Goal: Task Accomplishment & Management: Complete application form

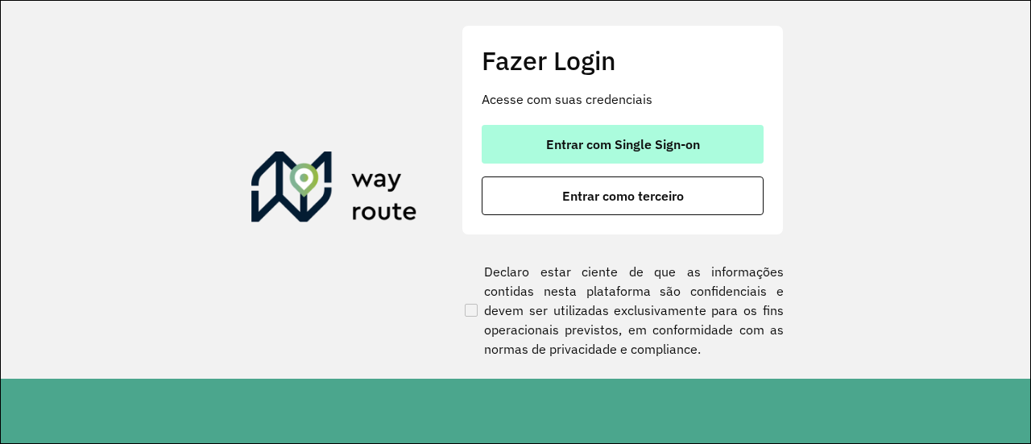
click at [603, 138] on span "Entrar com Single Sign-on" at bounding box center [623, 144] width 154 height 13
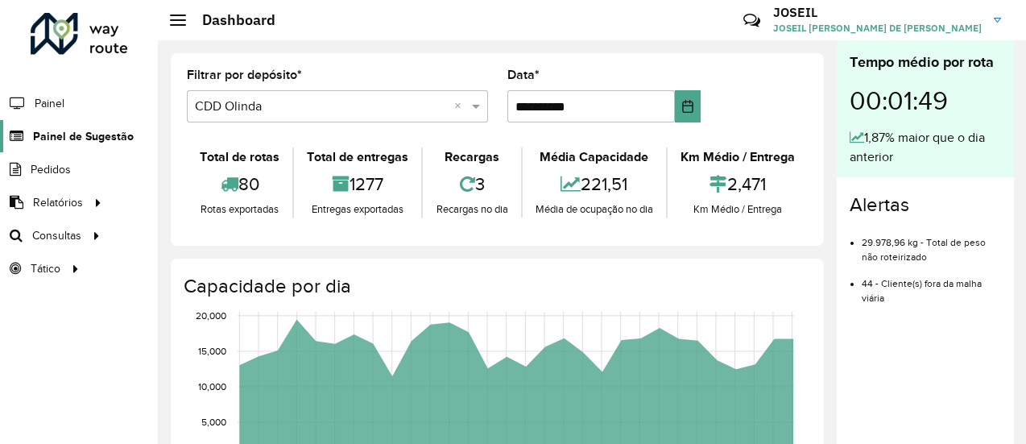
click at [105, 137] on span "Painel de Sugestão" at bounding box center [83, 136] width 101 height 17
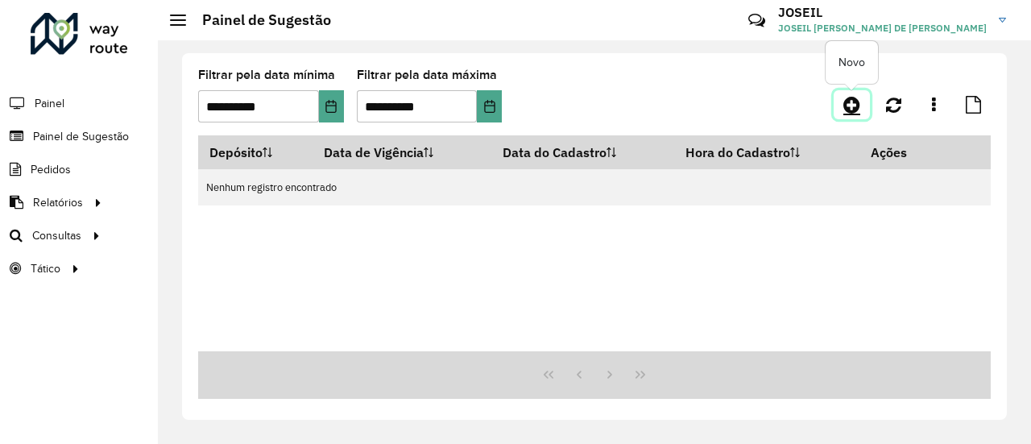
click at [850, 112] on icon at bounding box center [851, 104] width 17 height 19
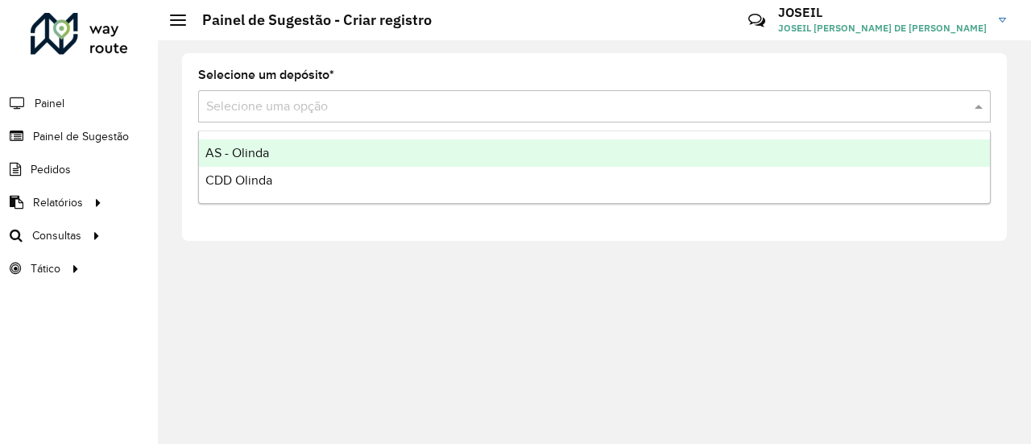
drag, startPoint x: 308, startPoint y: 99, endPoint x: 262, endPoint y: 139, distance: 60.4
click at [308, 99] on input "text" at bounding box center [578, 106] width 744 height 19
click at [258, 147] on span "AS - Olinda" at bounding box center [237, 153] width 64 height 14
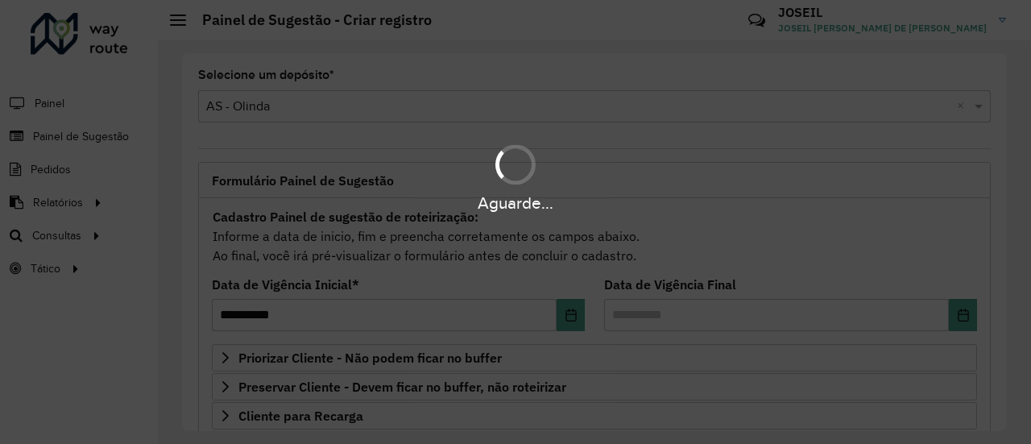
click at [269, 110] on div "Aguarde..." at bounding box center [515, 222] width 1031 height 444
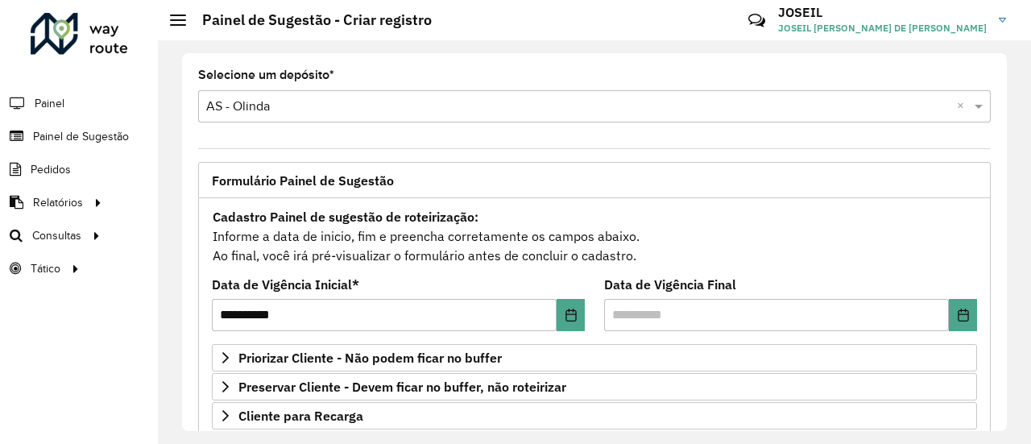
click at [264, 109] on input "text" at bounding box center [578, 106] width 744 height 19
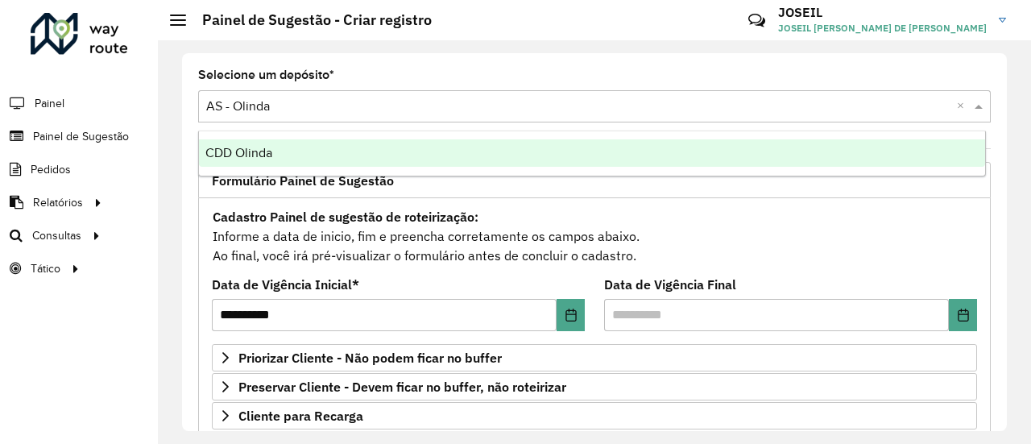
click at [248, 159] on span "CDD Olinda" at bounding box center [238, 153] width 67 height 14
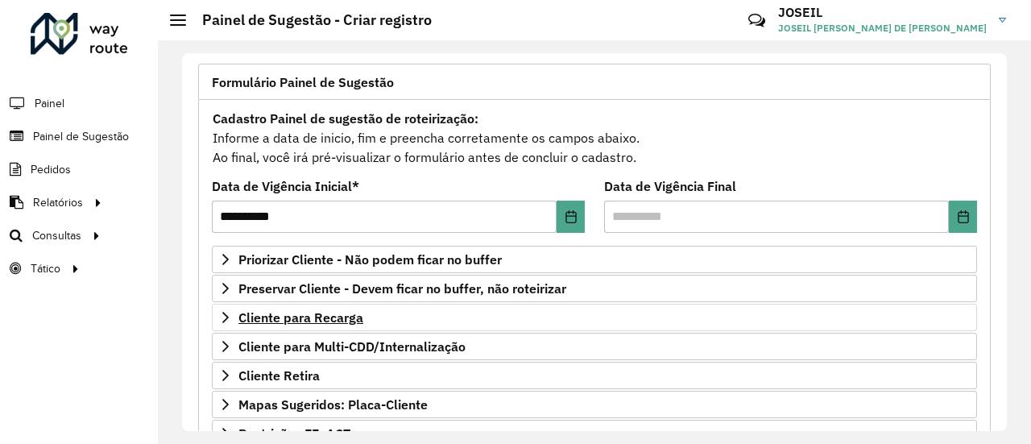
scroll to position [161, 0]
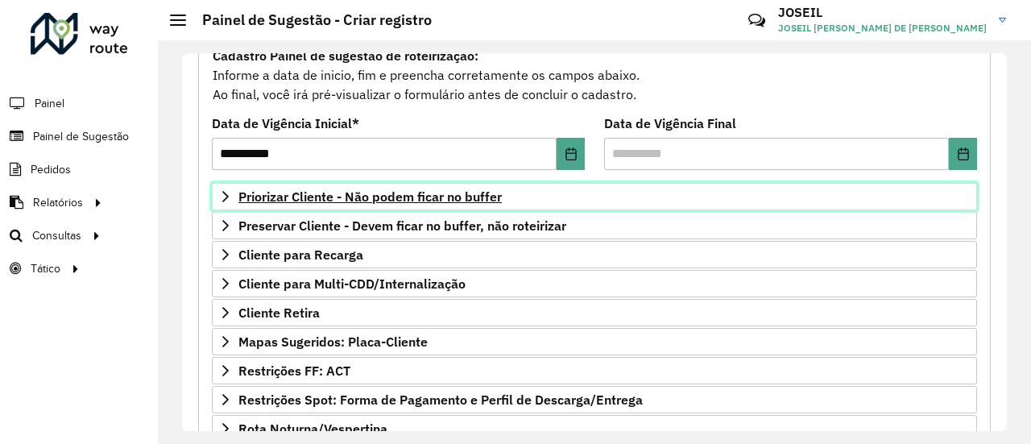
click at [279, 197] on span "Priorizar Cliente - Não podem ficar no buffer" at bounding box center [369, 196] width 263 height 13
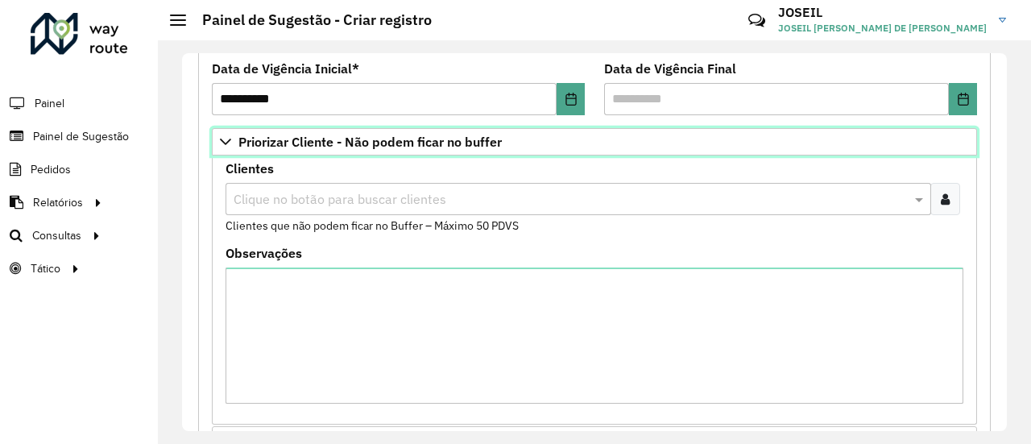
scroll to position [242, 0]
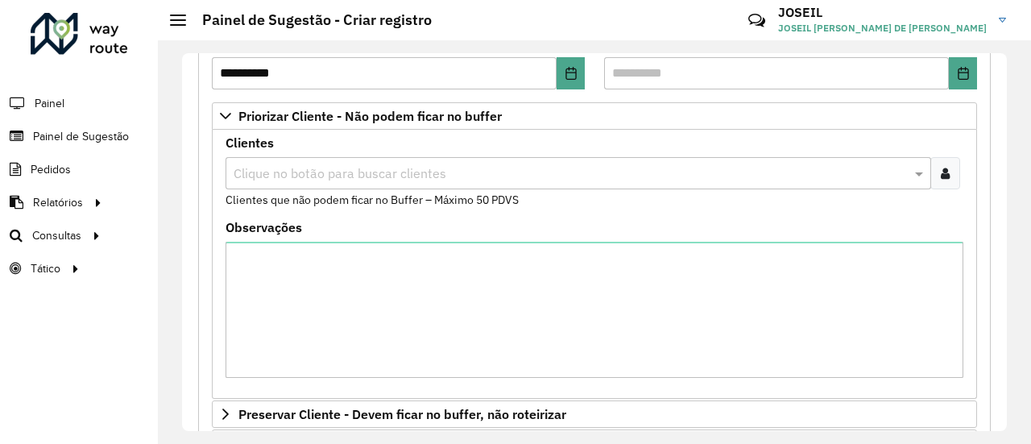
click at [283, 175] on input "text" at bounding box center [569, 173] width 681 height 19
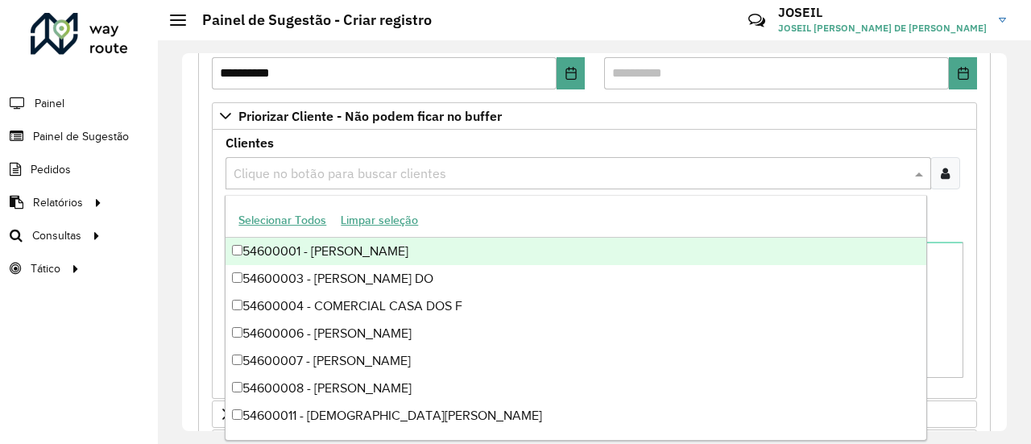
paste input "*****"
type input "*****"
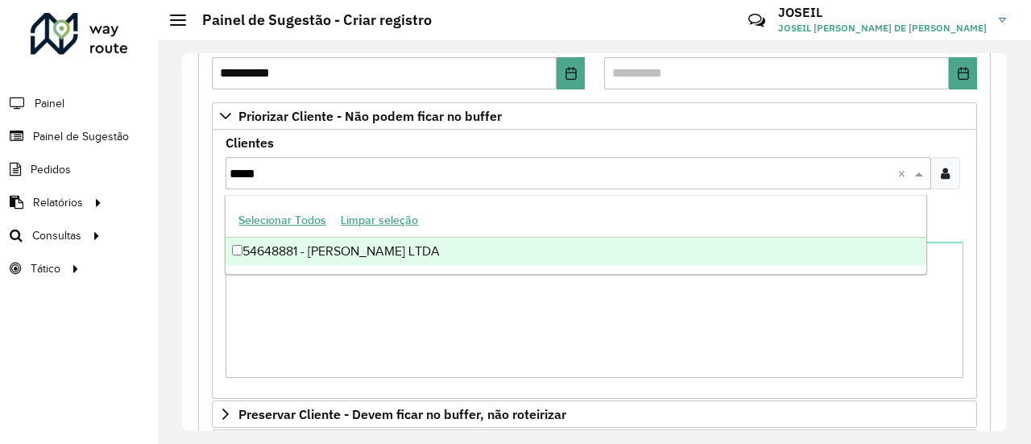
click at [283, 247] on div "54648881 - JOSILENE L. CANDIDO LTDA" at bounding box center [575, 251] width 700 height 27
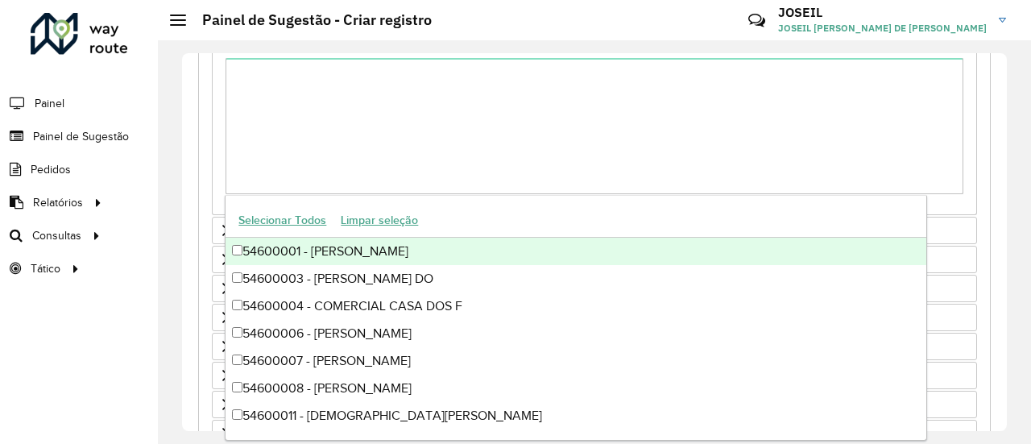
scroll to position [564, 0]
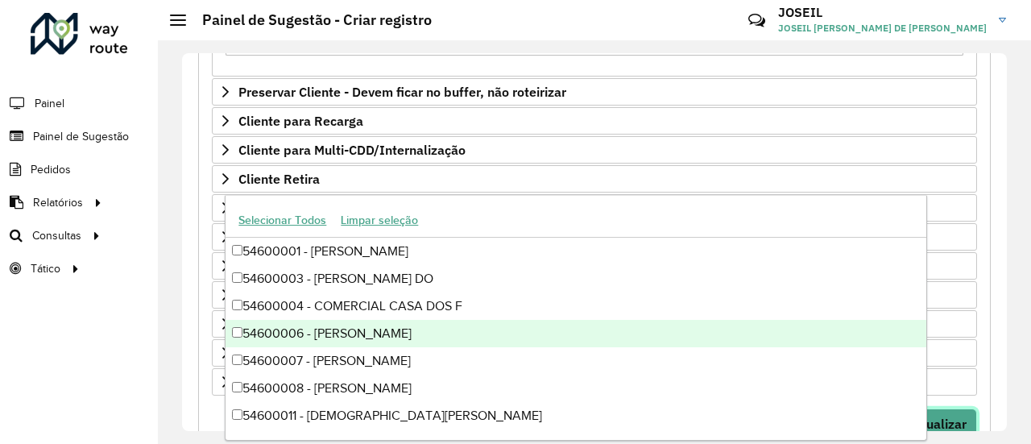
click at [955, 408] on button "Visualizar" at bounding box center [937, 423] width 79 height 31
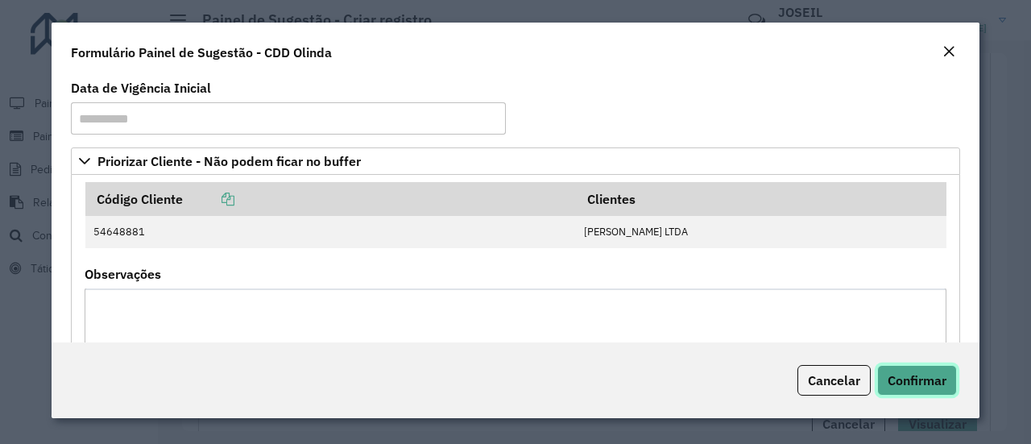
click at [920, 379] on span "Confirmar" at bounding box center [916, 380] width 59 height 16
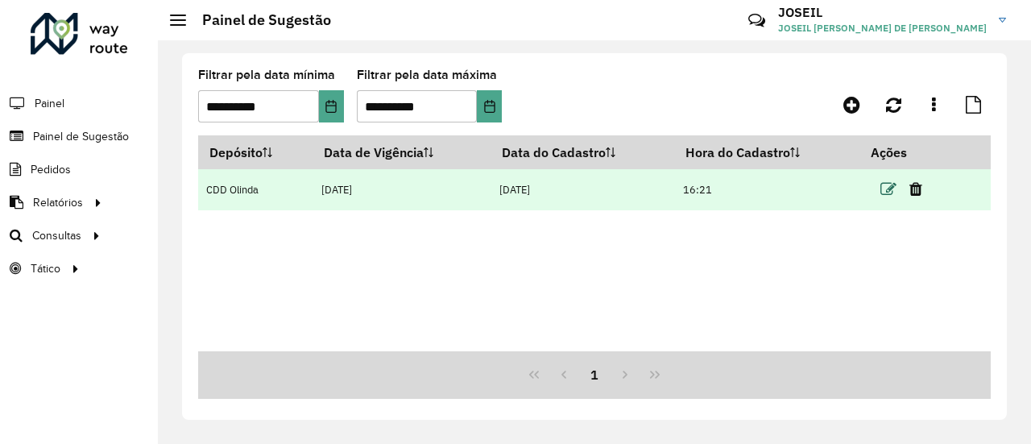
click at [886, 187] on icon at bounding box center [888, 189] width 16 height 16
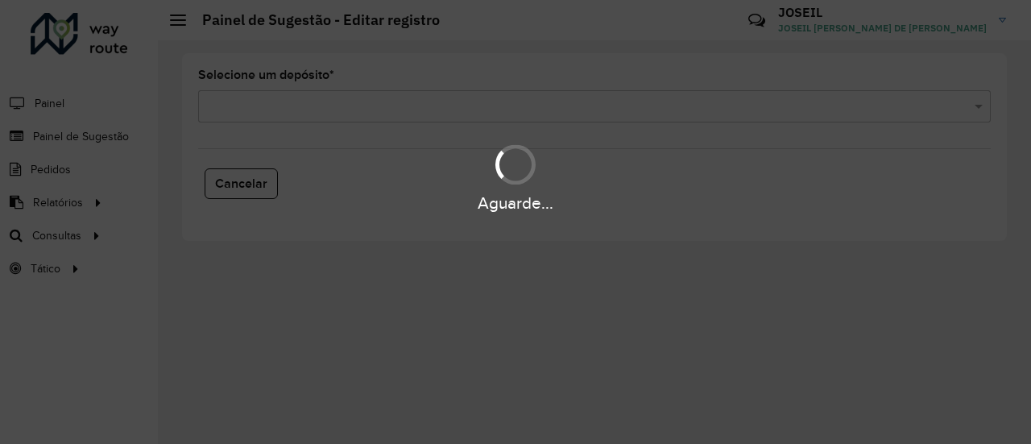
click at [352, 105] on div "Aguarde..." at bounding box center [515, 222] width 1031 height 444
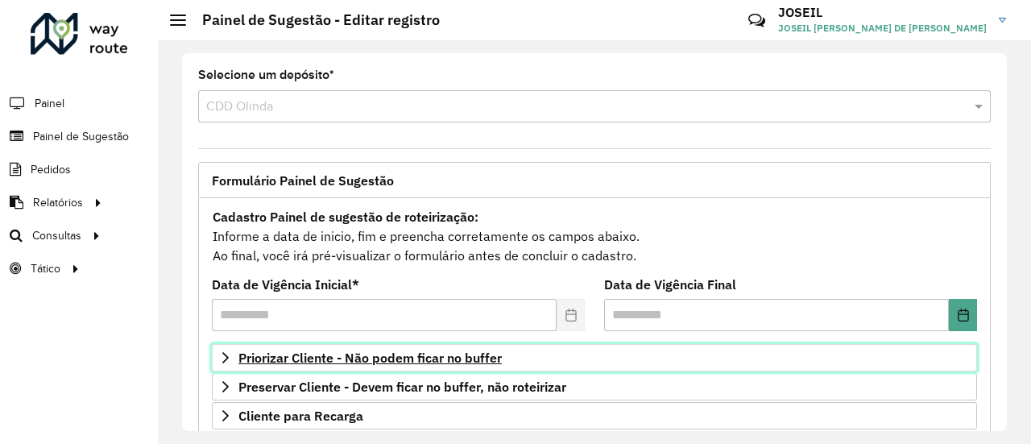
click at [295, 358] on span "Priorizar Cliente - Não podem ficar no buffer" at bounding box center [369, 357] width 263 height 13
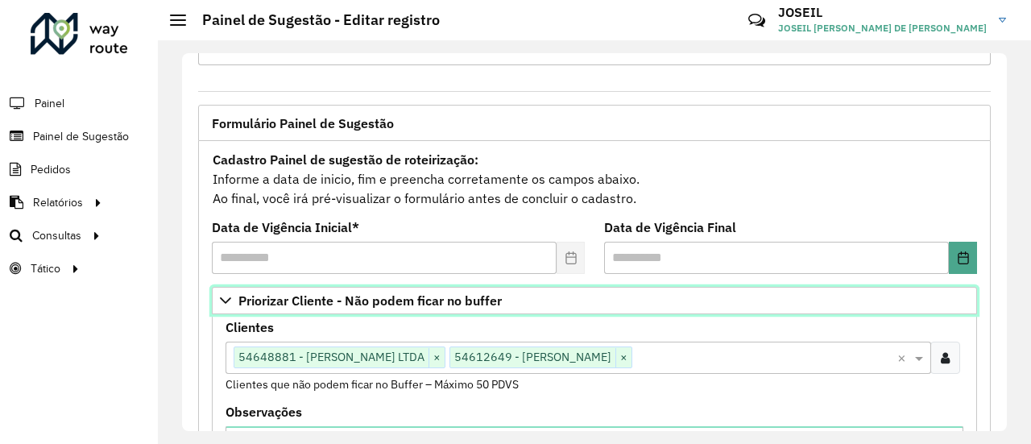
scroll to position [81, 0]
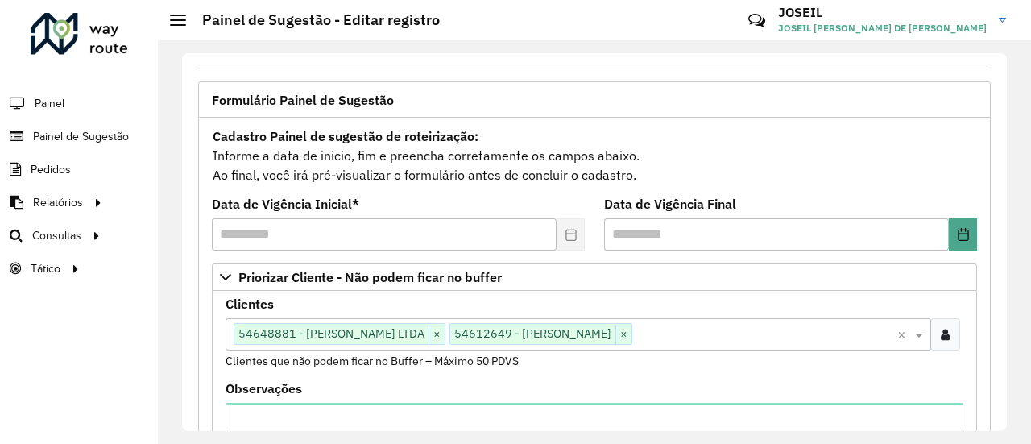
click at [675, 338] on input "text" at bounding box center [764, 334] width 265 height 19
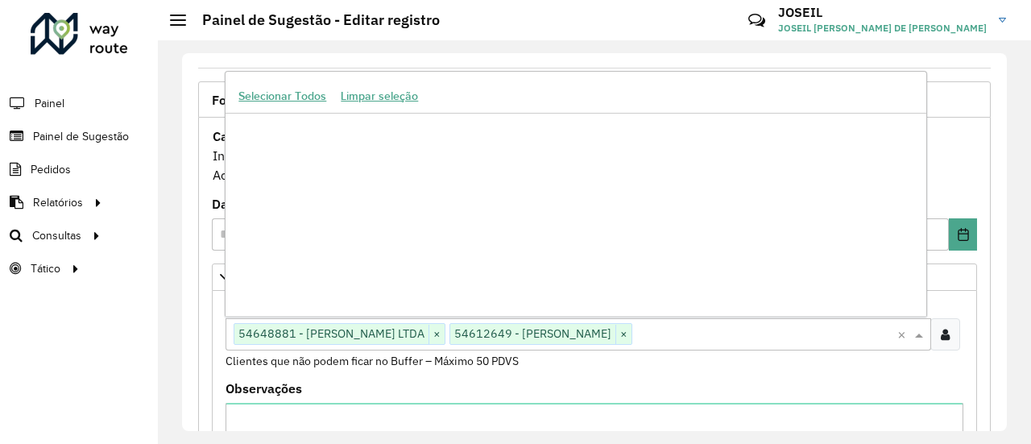
paste input "*****"
type input "*****"
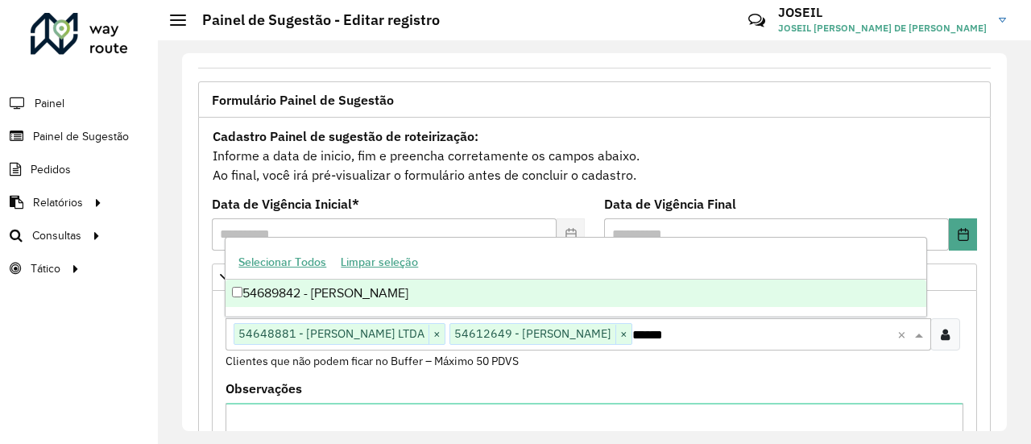
click at [270, 292] on div "54689842 - FABIO MENDES DE OLIV" at bounding box center [575, 292] width 700 height 27
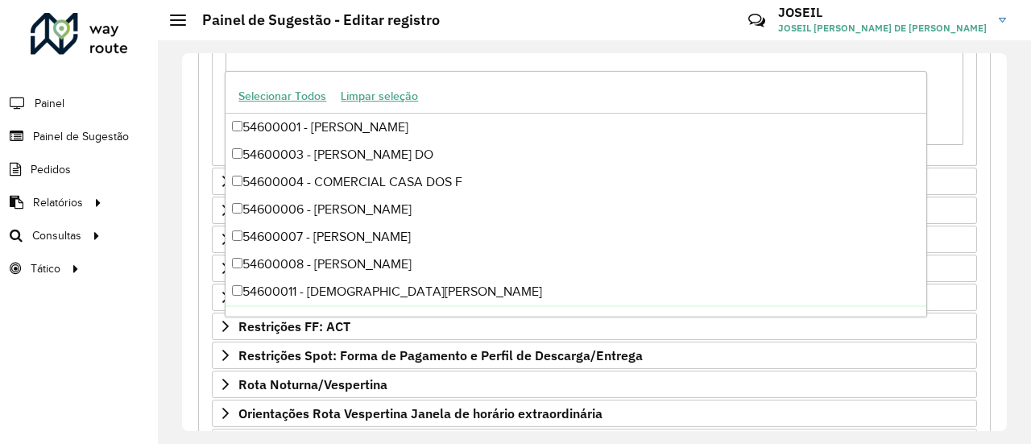
scroll to position [564, 0]
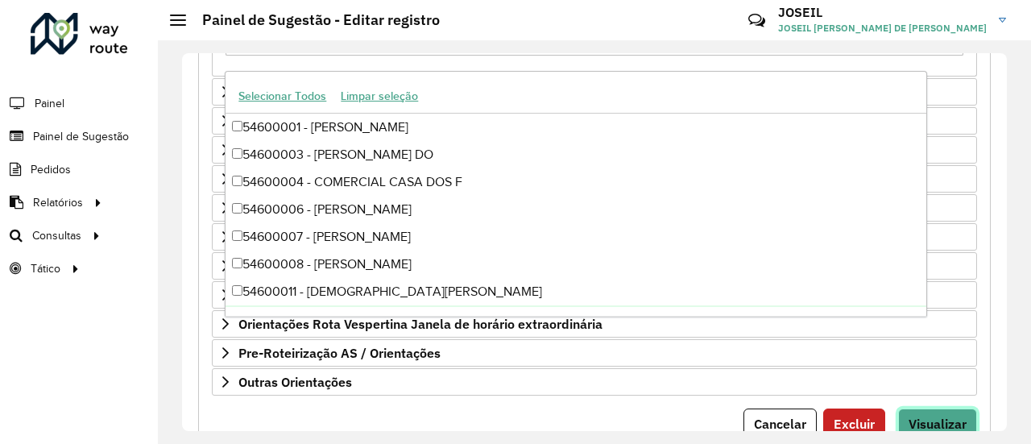
click at [934, 415] on span "Visualizar" at bounding box center [937, 423] width 58 height 16
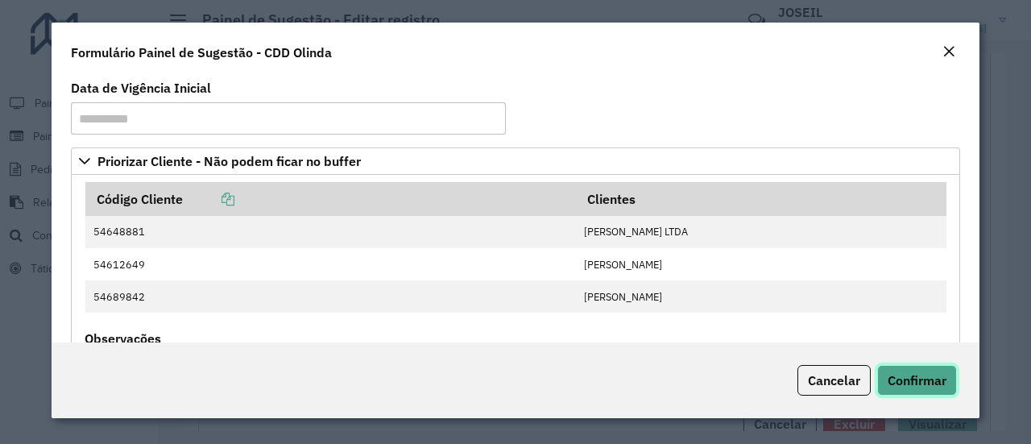
click at [918, 384] on span "Confirmar" at bounding box center [916, 380] width 59 height 16
